Goal: Find specific page/section: Find specific page/section

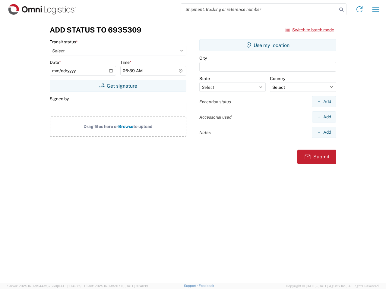
click at [259, 9] on input "search" at bounding box center [259, 9] width 156 height 11
click at [341, 10] on icon at bounding box center [341, 9] width 8 height 8
click at [359, 9] on icon at bounding box center [359, 10] width 10 height 10
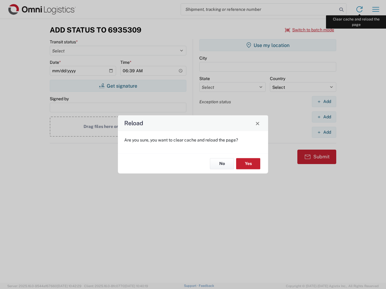
click at [376, 9] on div "Reload Are you sure, you want to clear cache and reload the page? No Yes" at bounding box center [193, 144] width 386 height 289
click at [310, 30] on div "Reload Are you sure, you want to clear cache and reload the page? No Yes" at bounding box center [193, 144] width 386 height 289
click at [118, 86] on div "Reload Are you sure, you want to clear cache and reload the page? No Yes" at bounding box center [193, 144] width 386 height 289
click at [268, 45] on div "Reload Are you sure, you want to clear cache and reload the page? No Yes" at bounding box center [193, 144] width 386 height 289
click at [324, 102] on div "Reload Are you sure, you want to clear cache and reload the page? No Yes" at bounding box center [193, 144] width 386 height 289
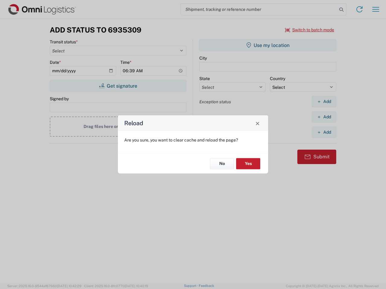
click at [324, 117] on div "Reload Are you sure, you want to clear cache and reload the page? No Yes" at bounding box center [193, 144] width 386 height 289
click at [324, 132] on div "Reload Are you sure, you want to clear cache and reload the page? No Yes" at bounding box center [193, 144] width 386 height 289
